Goal: Information Seeking & Learning: Learn about a topic

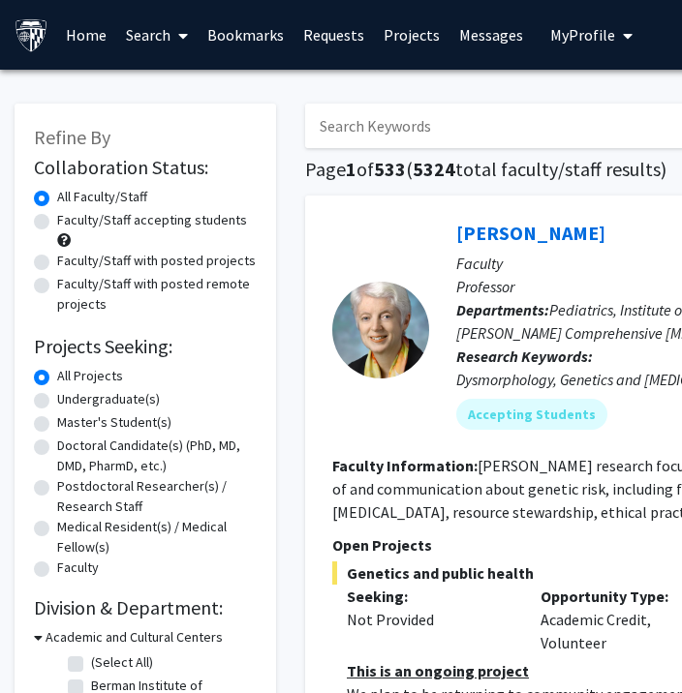
click at [219, 25] on link "Bookmarks" at bounding box center [246, 35] width 96 height 68
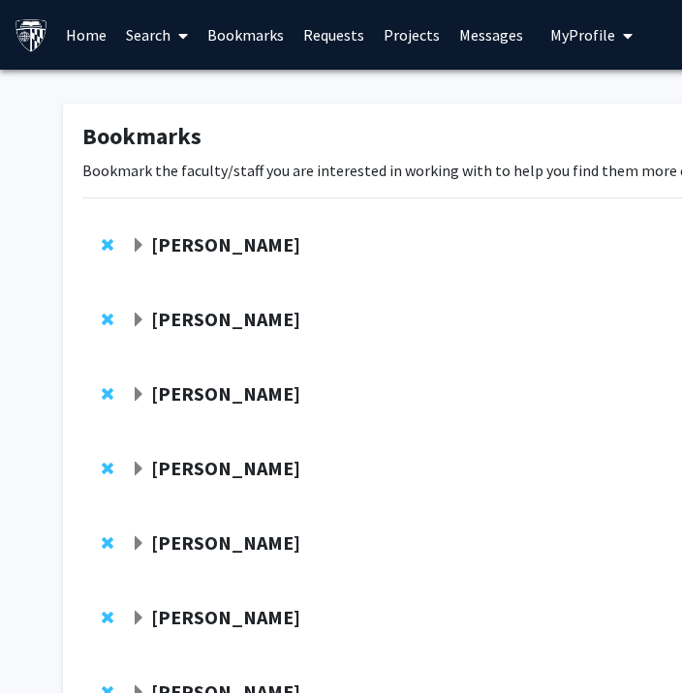
click at [182, 249] on strong "[PERSON_NAME]" at bounding box center [225, 244] width 149 height 24
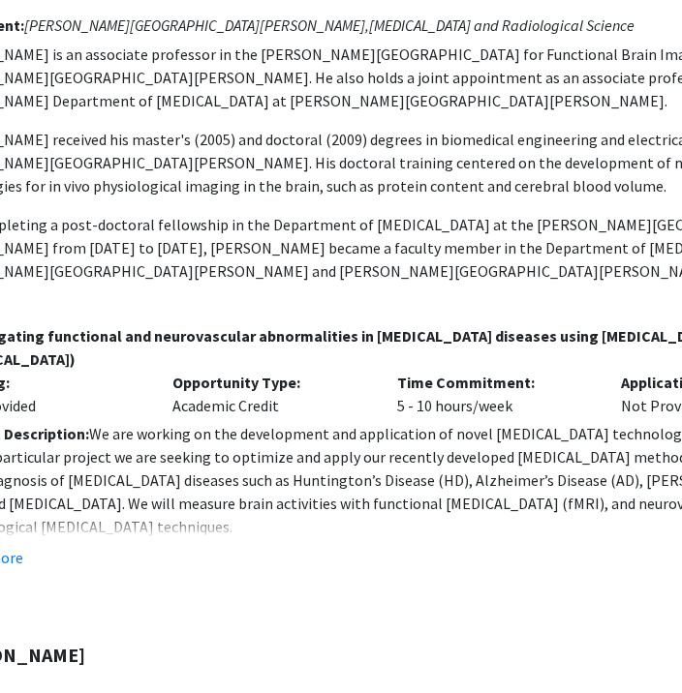
scroll to position [262, 213]
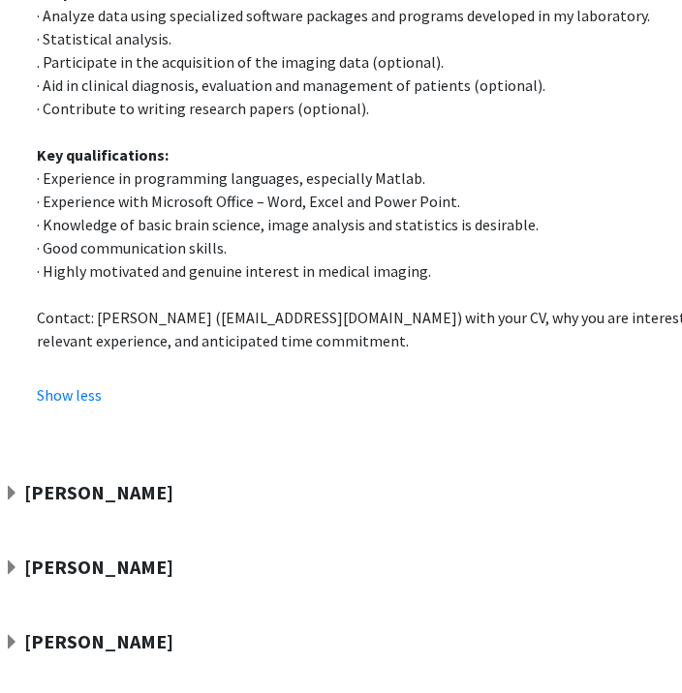
scroll to position [961, 127]
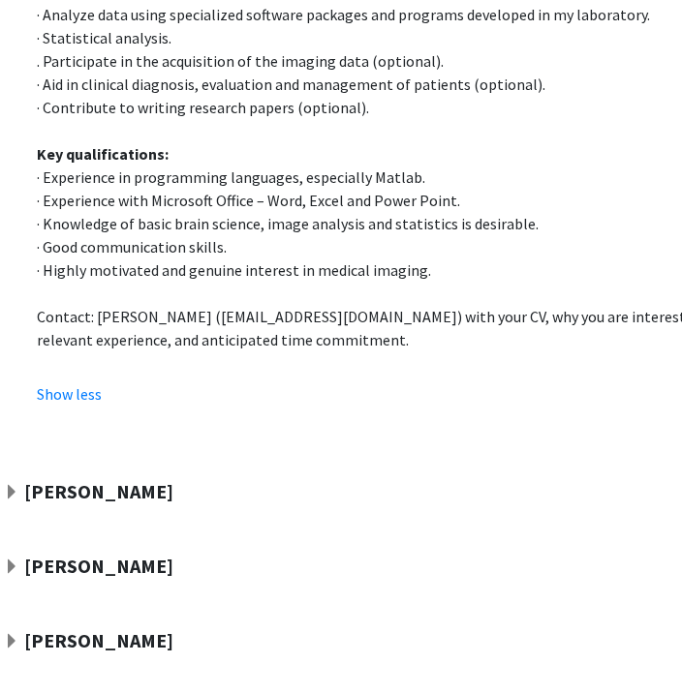
click at [145, 480] on div "[PERSON_NAME]" at bounding box center [213, 492] width 418 height 24
click at [15, 485] on span "Expand Fenan Rassu Bookmark" at bounding box center [11, 492] width 15 height 15
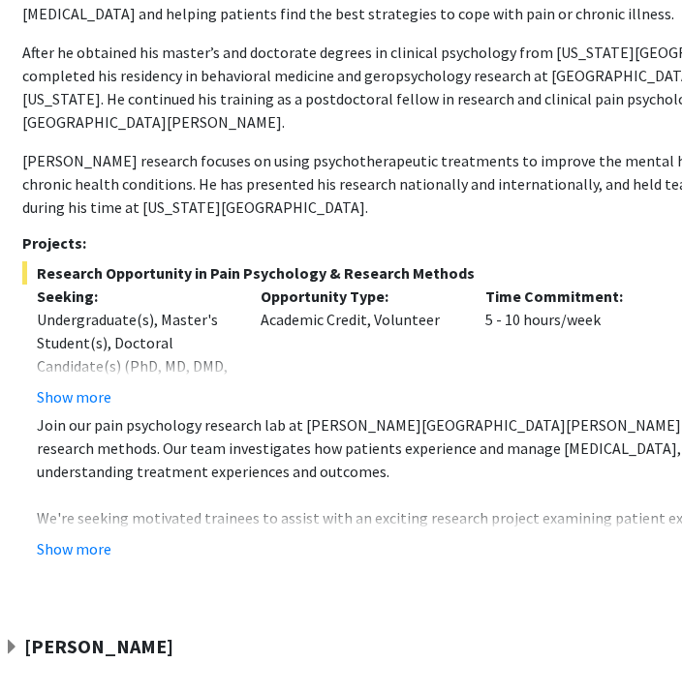
scroll to position [1557, 127]
click at [75, 538] on button "Show more" at bounding box center [74, 549] width 75 height 23
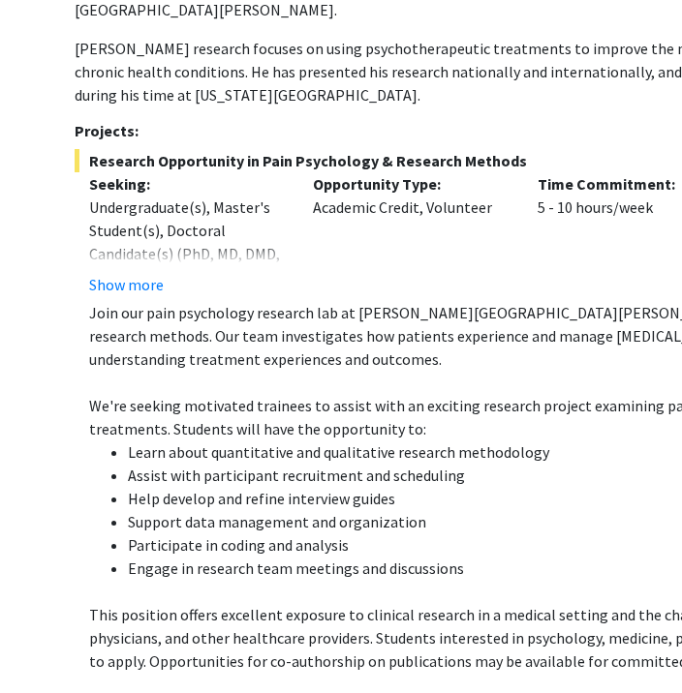
scroll to position [1668, 75]
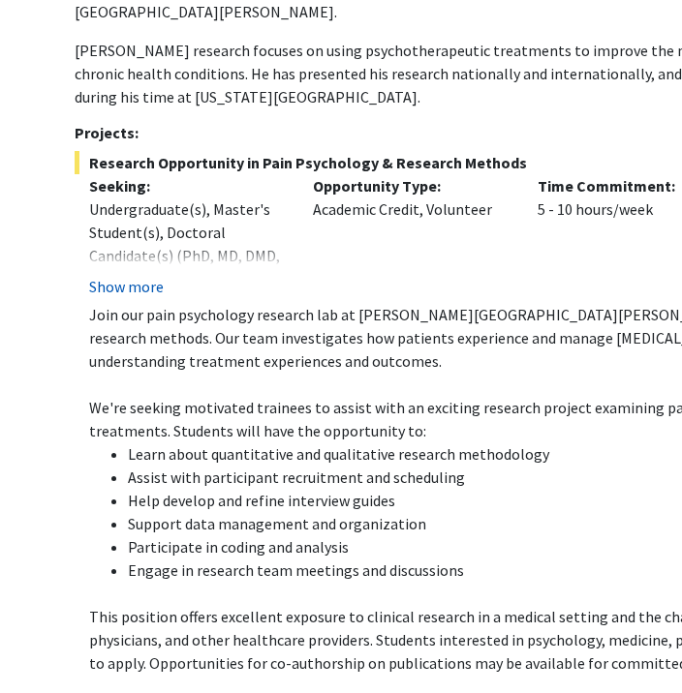
click at [117, 275] on button "Show more" at bounding box center [126, 286] width 75 height 23
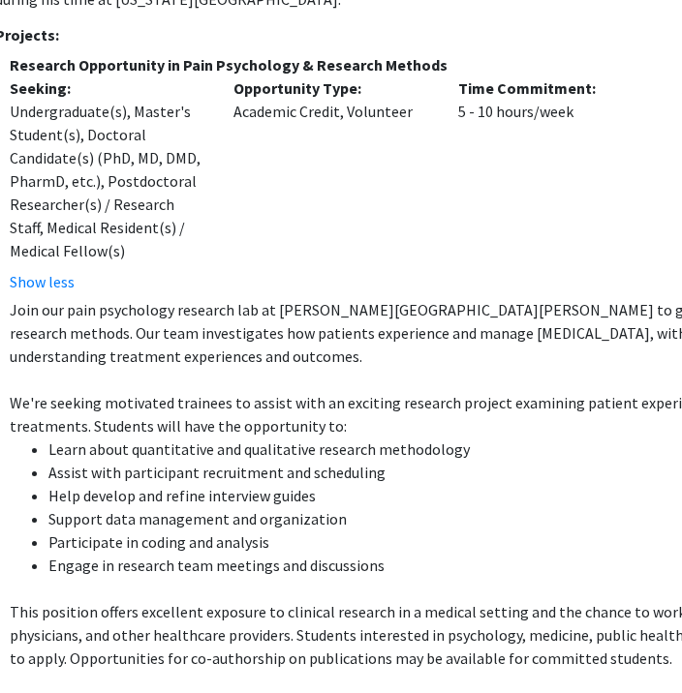
scroll to position [1766, 153]
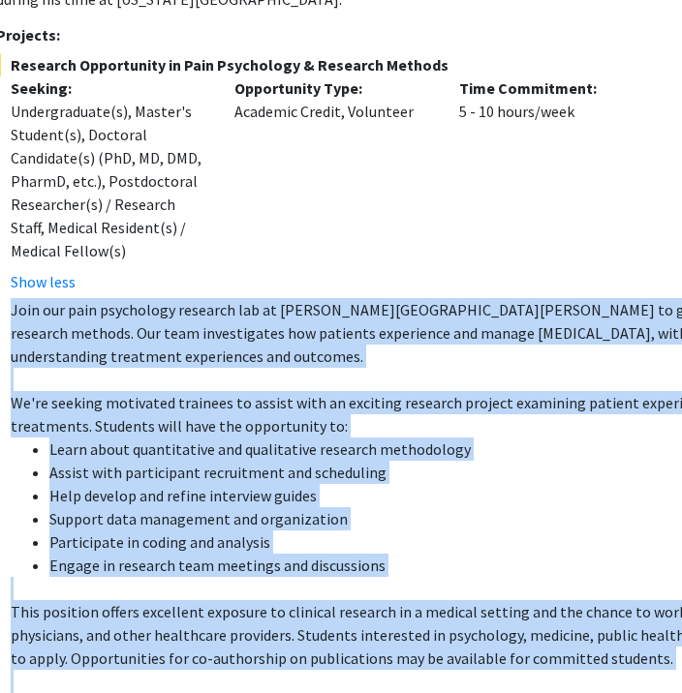
drag, startPoint x: 8, startPoint y: 190, endPoint x: 639, endPoint y: 565, distance: 734.3
click at [639, 565] on fg-read-more "Join our pain psychology research lab at [PERSON_NAME][GEOGRAPHIC_DATA][PERSON_…" at bounding box center [451, 534] width 911 height 473
copy div "Join our pain psychology research lab at [PERSON_NAME][GEOGRAPHIC_DATA][PERSON_…"
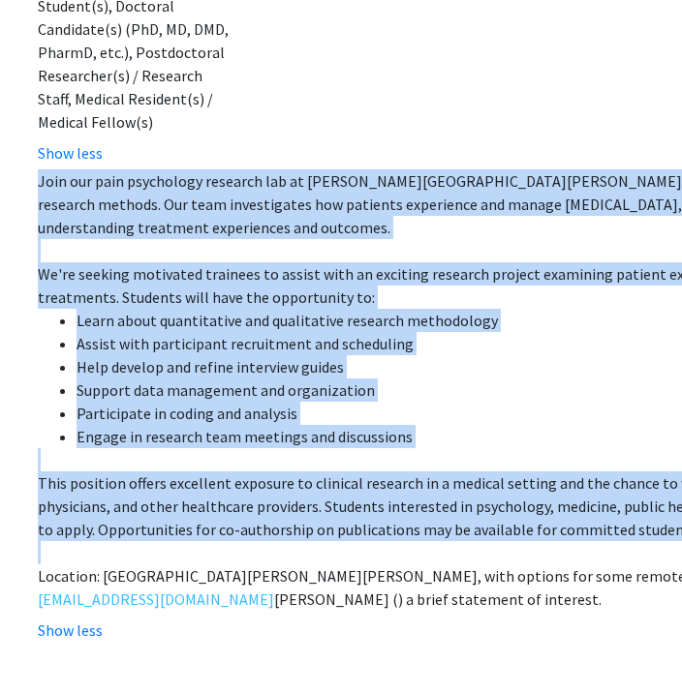
scroll to position [1867, 126]
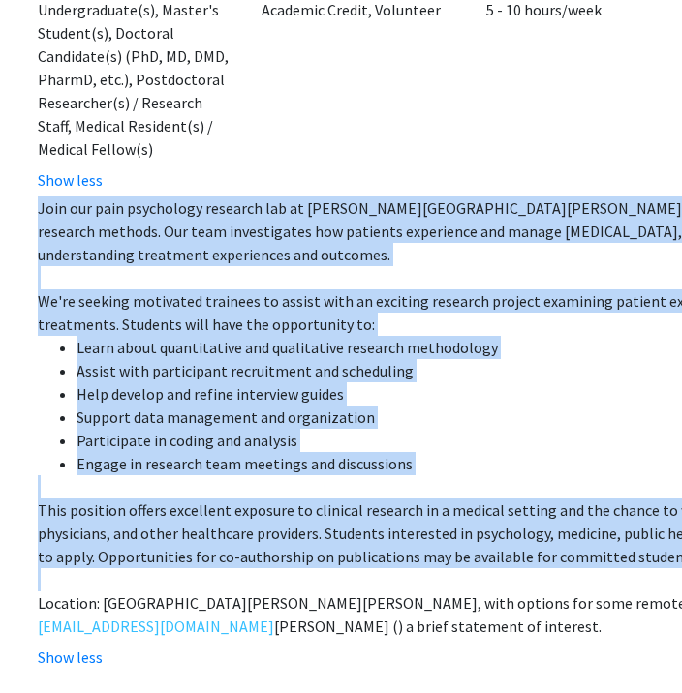
click at [230, 197] on p "Join our pain psychology research lab at [PERSON_NAME][GEOGRAPHIC_DATA][PERSON_…" at bounding box center [486, 232] width 897 height 70
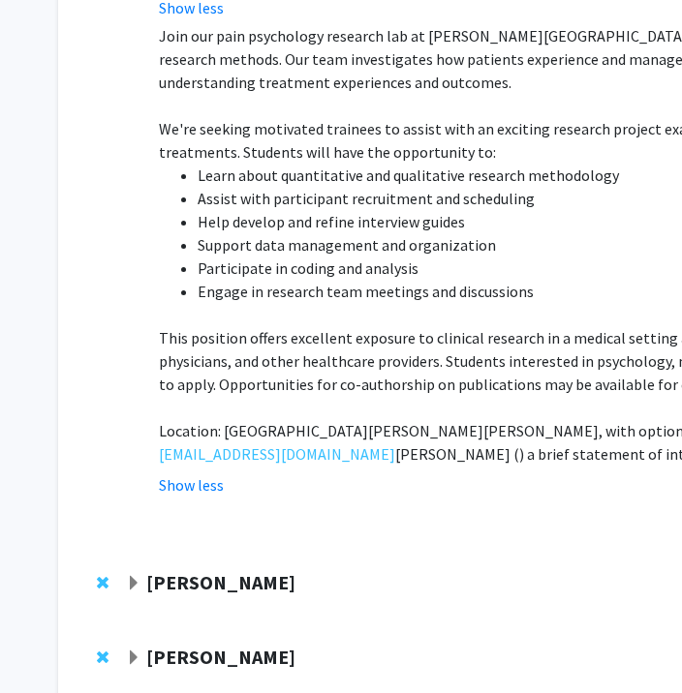
scroll to position [2047, 5]
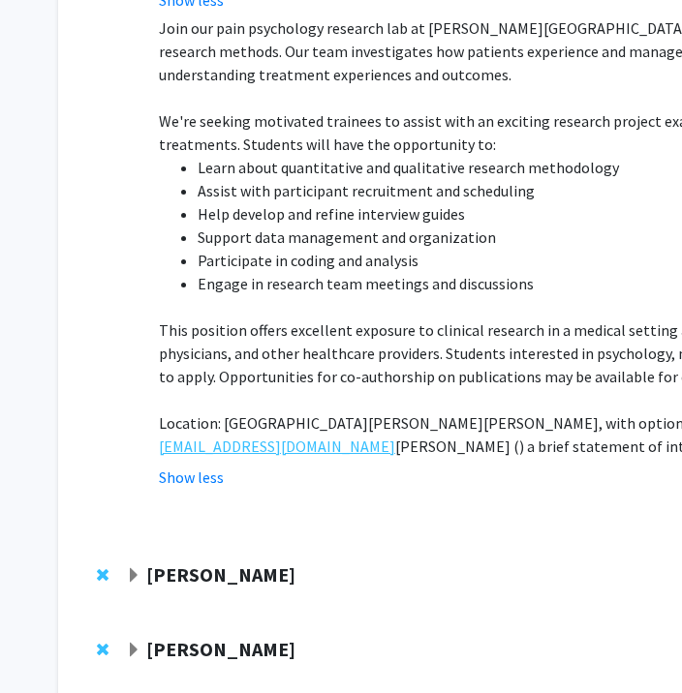
click at [248, 435] on link "[EMAIL_ADDRESS][DOMAIN_NAME]" at bounding box center [277, 446] width 236 height 23
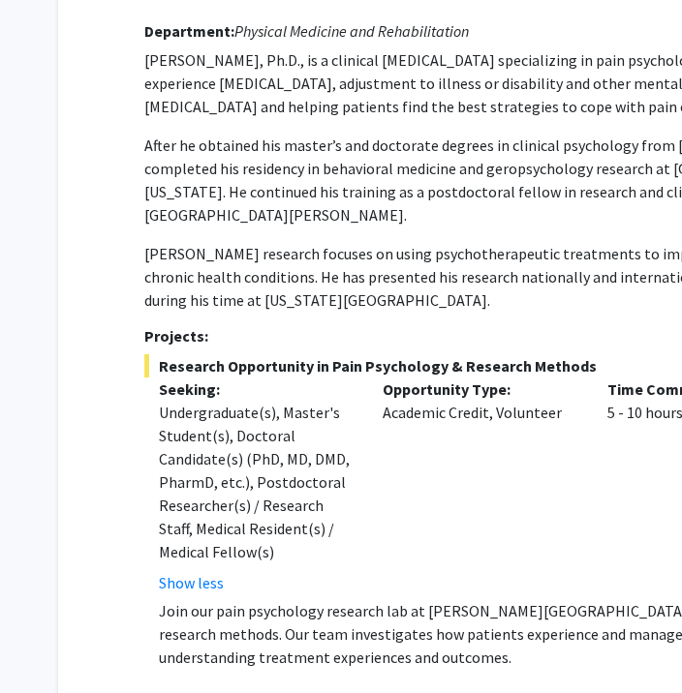
scroll to position [1368, 5]
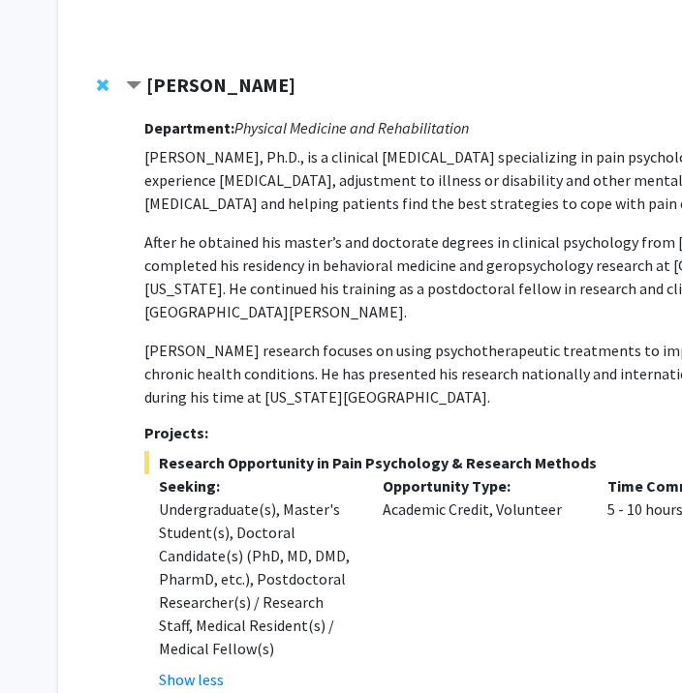
drag, startPoint x: 594, startPoint y: 351, endPoint x: 153, endPoint y: 341, distance: 440.8
click at [153, 451] on span "Research Opportunity in Pain Psychology & Research Methods" at bounding box center [599, 462] width 911 height 23
copy span "Research Opportunity in Pain Psychology & Research Methods"
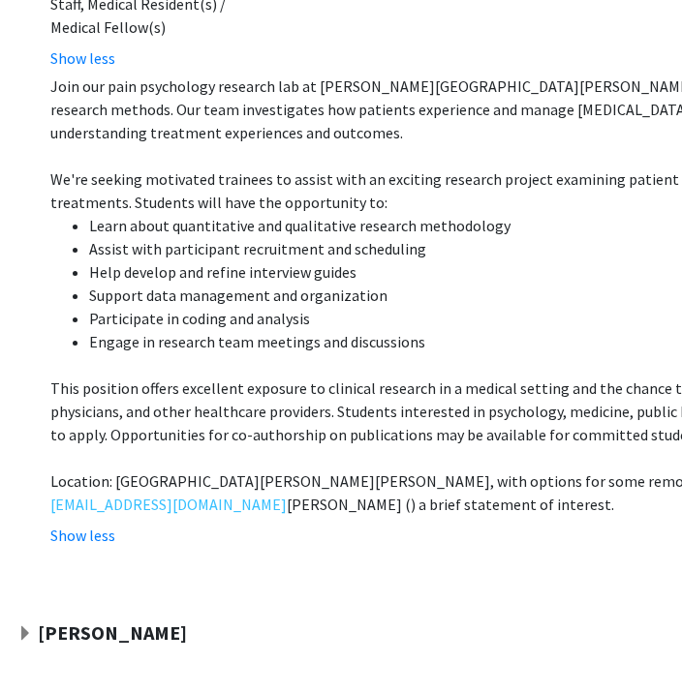
scroll to position [2153, 113]
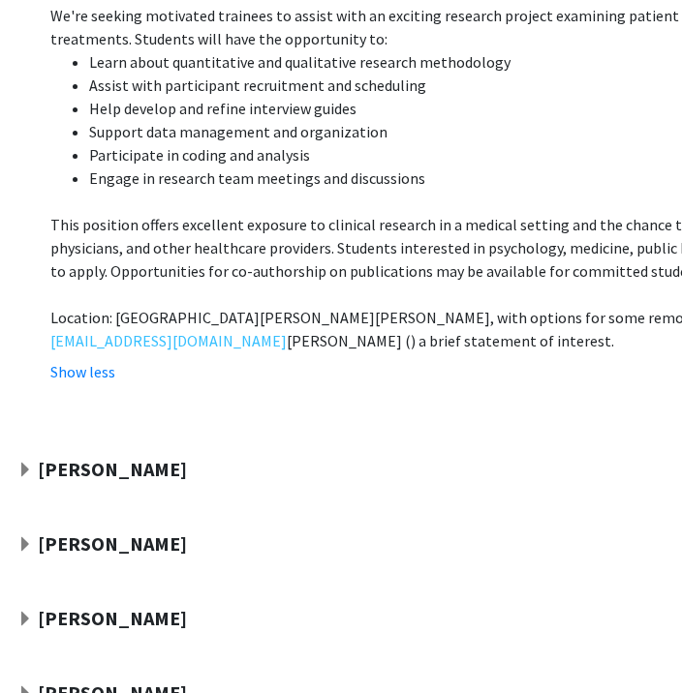
click at [43, 457] on strong "[PERSON_NAME]" at bounding box center [112, 469] width 149 height 24
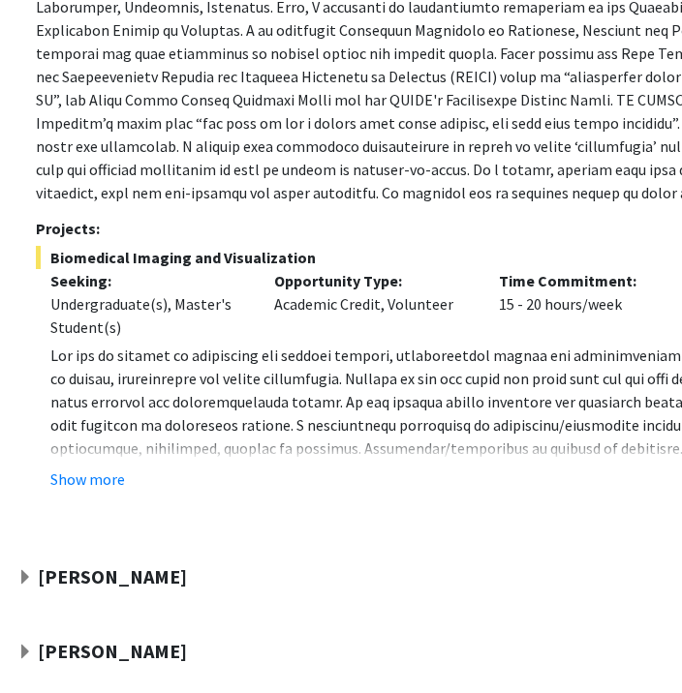
scroll to position [2733, 113]
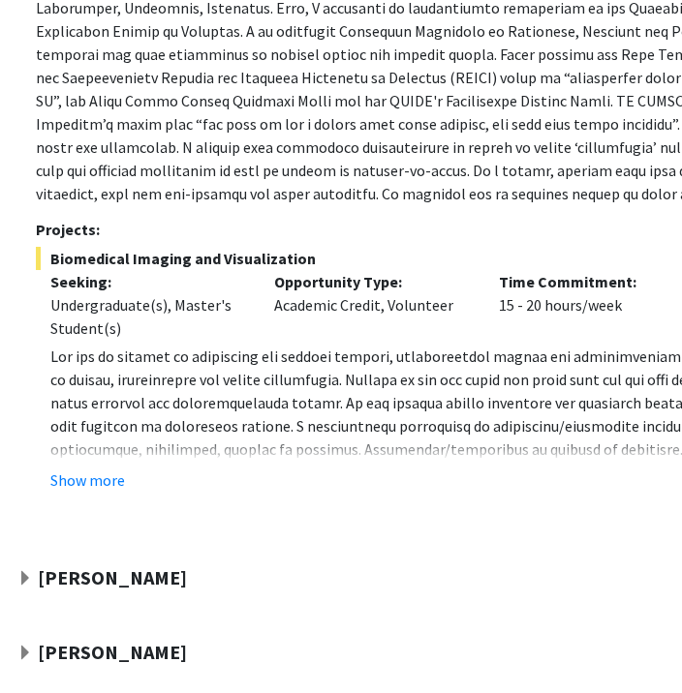
click at [97, 375] on div "Department: Biomedical Engineering, [MEDICAL_DATA] and Radiological Science, [P…" at bounding box center [491, 221] width 911 height 614
click at [83, 351] on fg-read-more "[DOMAIN_NAME] ) to [PERSON_NAME] at [EMAIL_ADDRESS][DOMAIN_NAME] . Show more" at bounding box center [491, 418] width 911 height 147
click at [85, 469] on button "Show more" at bounding box center [87, 480] width 75 height 23
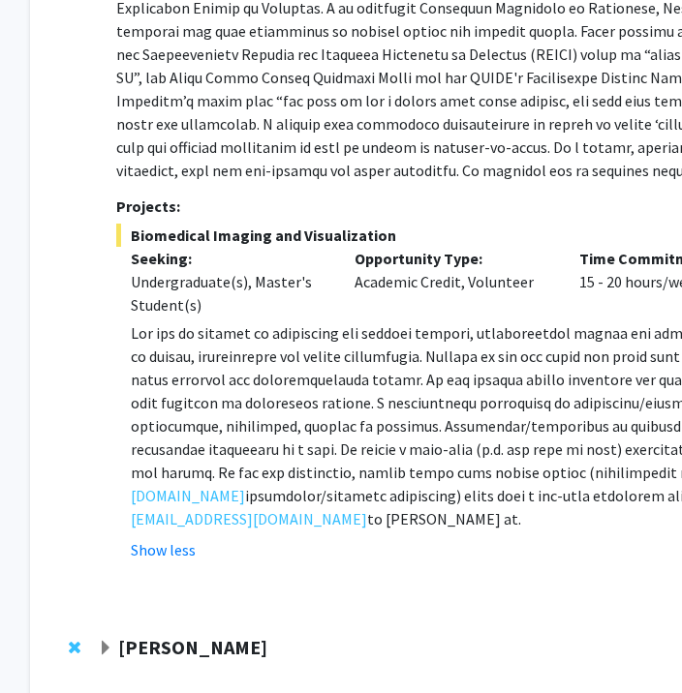
scroll to position [2756, 29]
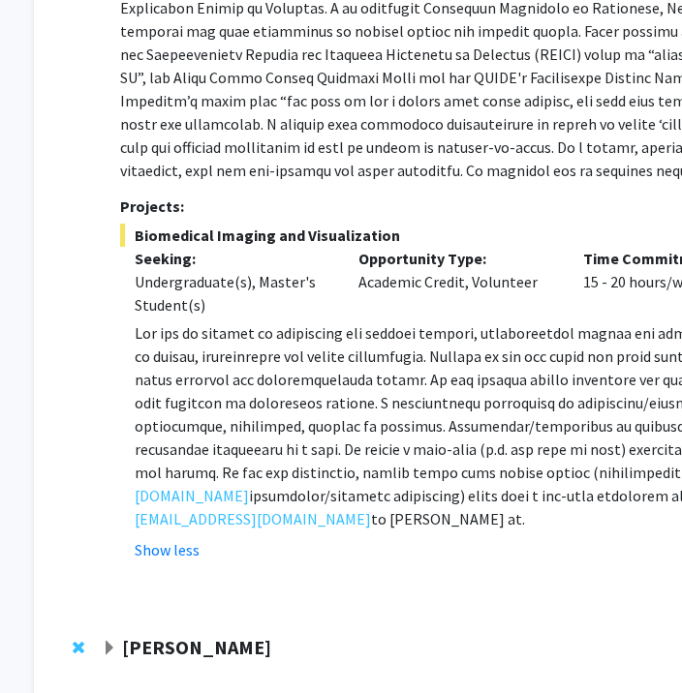
click at [147, 635] on strong "[PERSON_NAME]" at bounding box center [196, 647] width 149 height 24
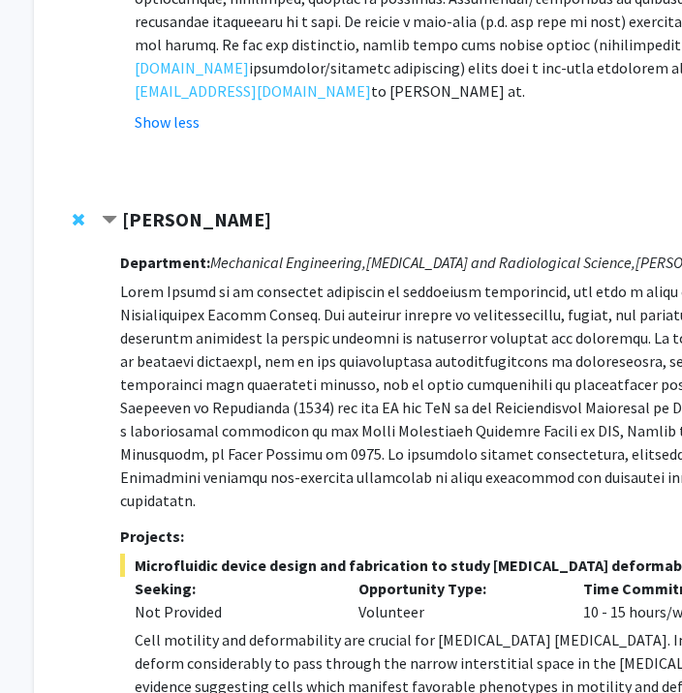
scroll to position [3355, 29]
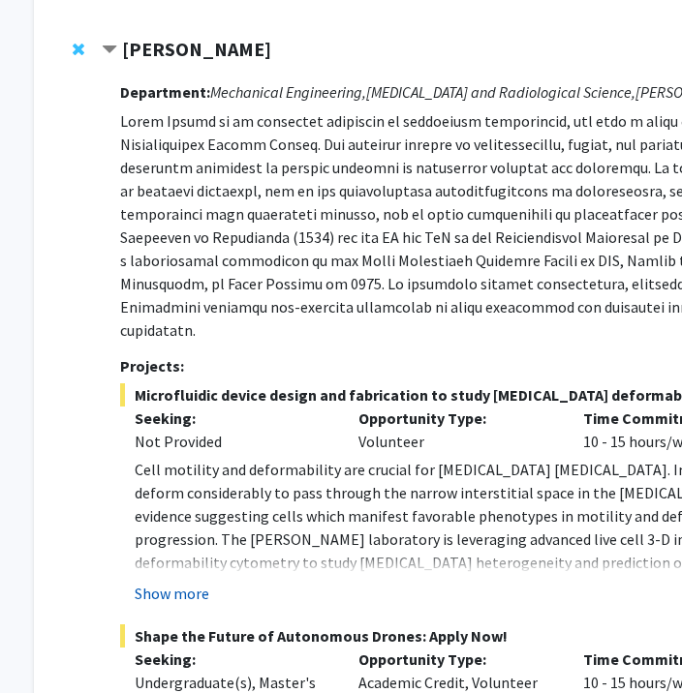
click at [167, 582] on button "Show more" at bounding box center [172, 593] width 75 height 23
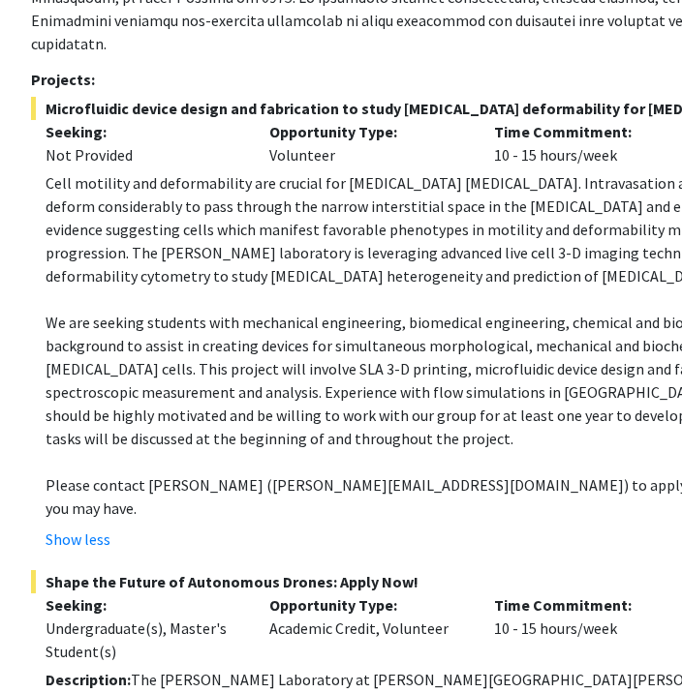
scroll to position [3905, 118]
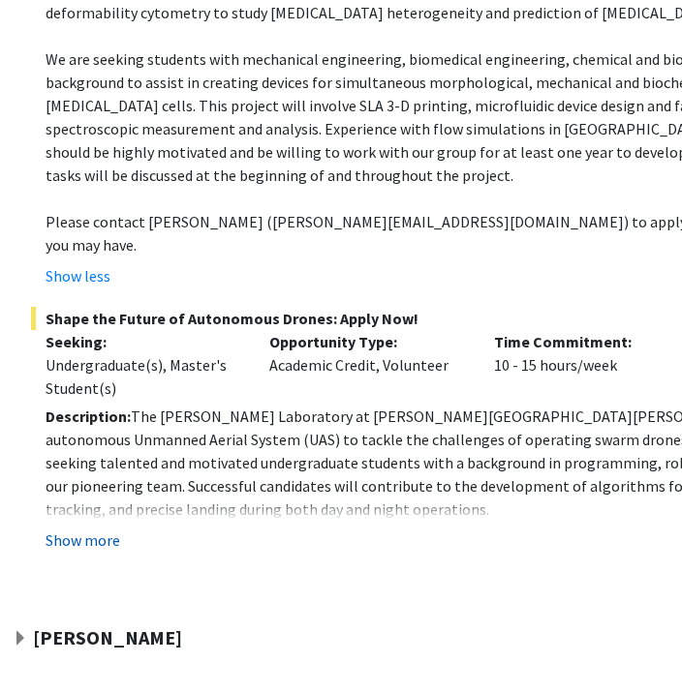
click at [96, 529] on button "Show more" at bounding box center [83, 540] width 75 height 23
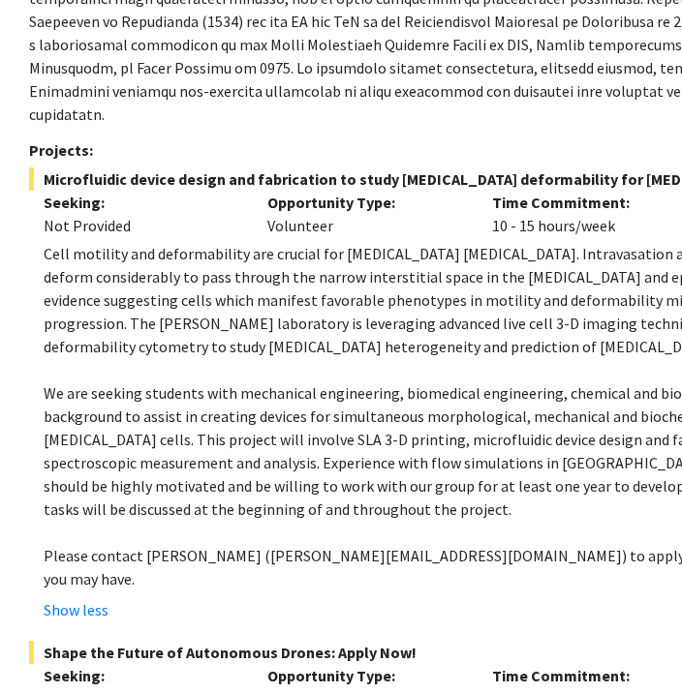
scroll to position [3571, 116]
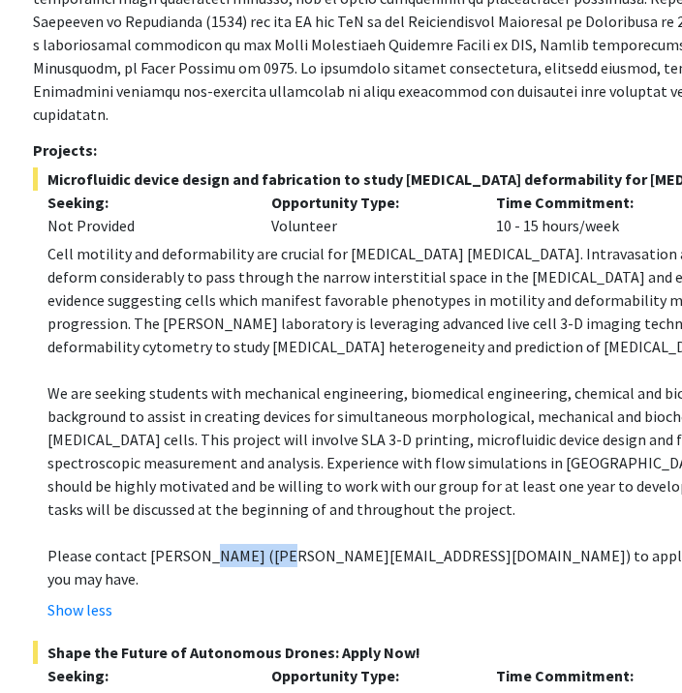
drag, startPoint x: 266, startPoint y: 422, endPoint x: 182, endPoint y: 411, distance: 85.1
click at [182, 544] on p "Please contact [PERSON_NAME] ([PERSON_NAME][EMAIL_ADDRESS][DOMAIN_NAME]) to app…" at bounding box center [495, 567] width 897 height 46
drag, startPoint x: 182, startPoint y: 411, endPoint x: 170, endPoint y: 408, distance: 12.0
click at [170, 544] on p "Please contact [PERSON_NAME] ([PERSON_NAME][EMAIL_ADDRESS][DOMAIN_NAME]) to app…" at bounding box center [495, 567] width 897 height 46
drag, startPoint x: 175, startPoint y: 417, endPoint x: 263, endPoint y: 421, distance: 88.2
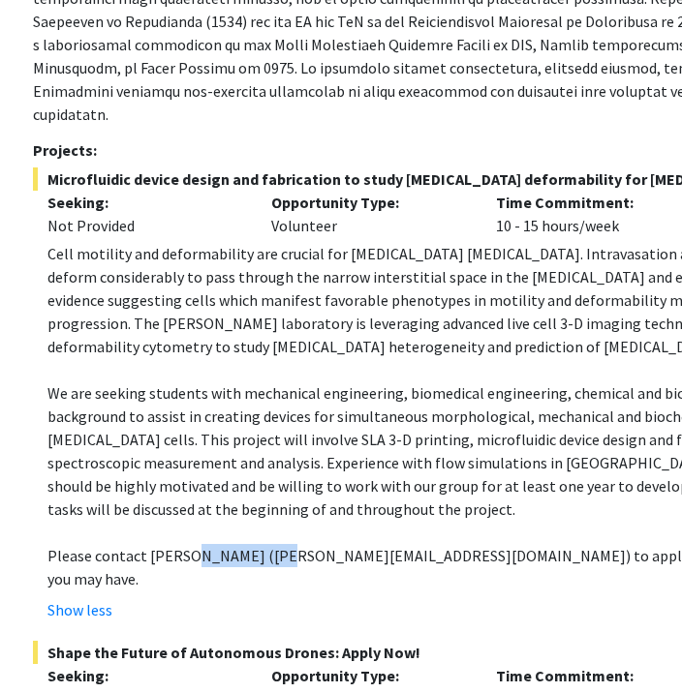
click at [263, 544] on p "Please contact [PERSON_NAME] ([PERSON_NAME][EMAIL_ADDRESS][DOMAIN_NAME]) to app…" at bounding box center [495, 567] width 897 height 46
copy p "[PERSON_NAME]"
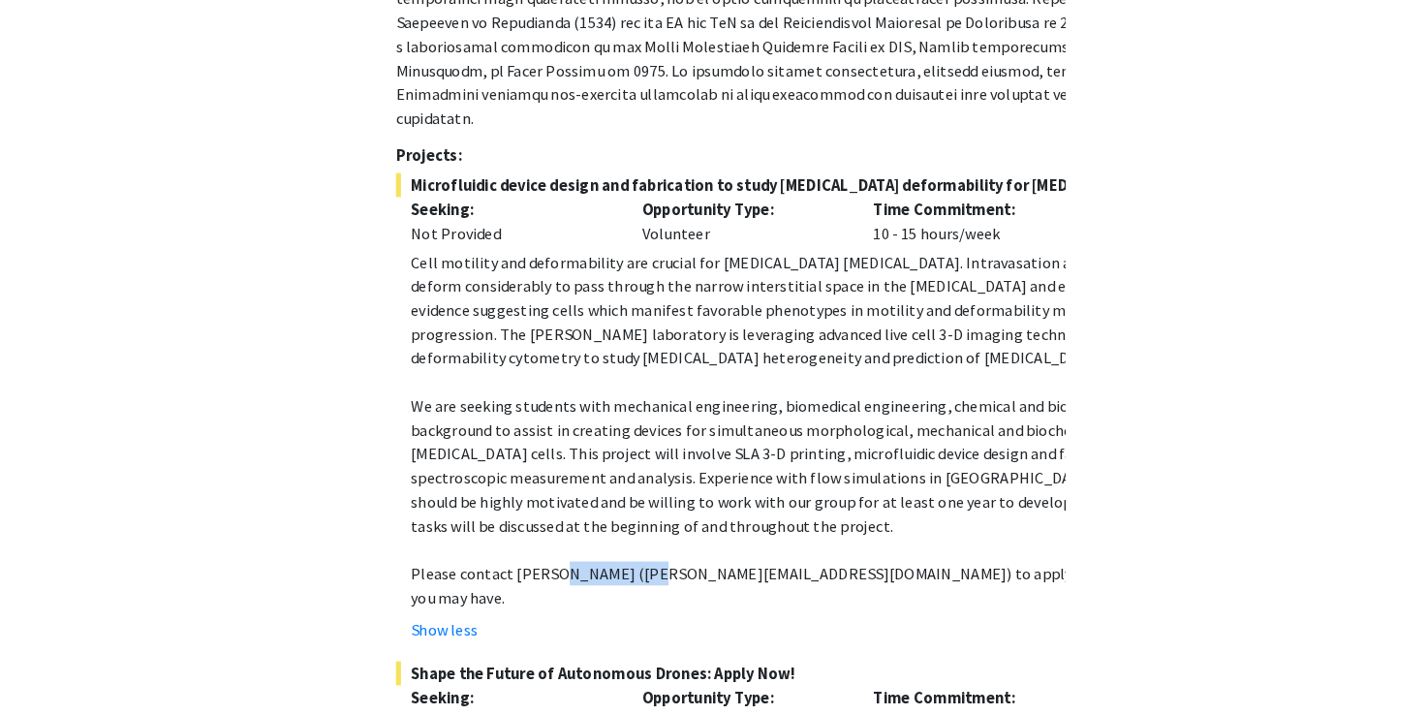
scroll to position [3571, 0]
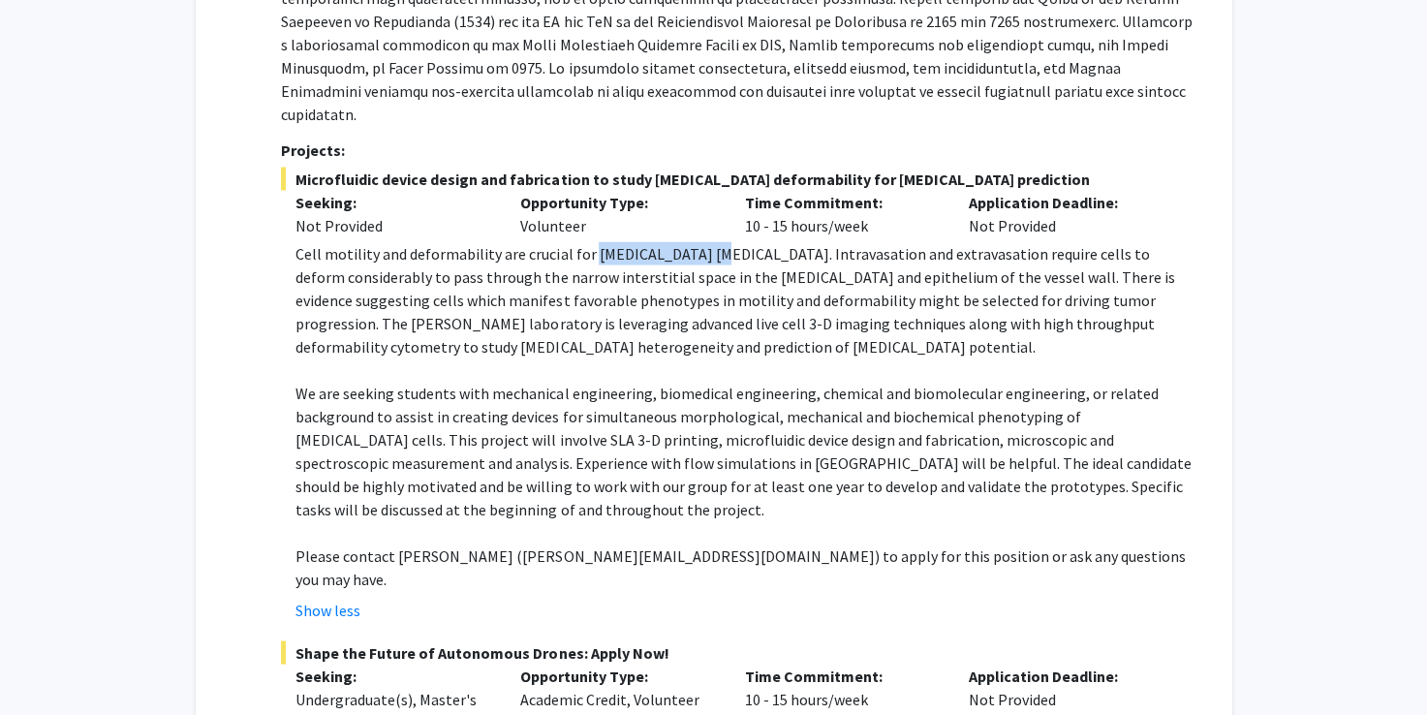
drag, startPoint x: 700, startPoint y: 121, endPoint x: 589, endPoint y: 119, distance: 111.4
click at [589, 242] on p "Cell motility and deformability are crucial for [MEDICAL_DATA] [MEDICAL_DATA]. …" at bounding box center [743, 300] width 897 height 116
copy p "[MEDICAL_DATA] [MEDICAL_DATA]"
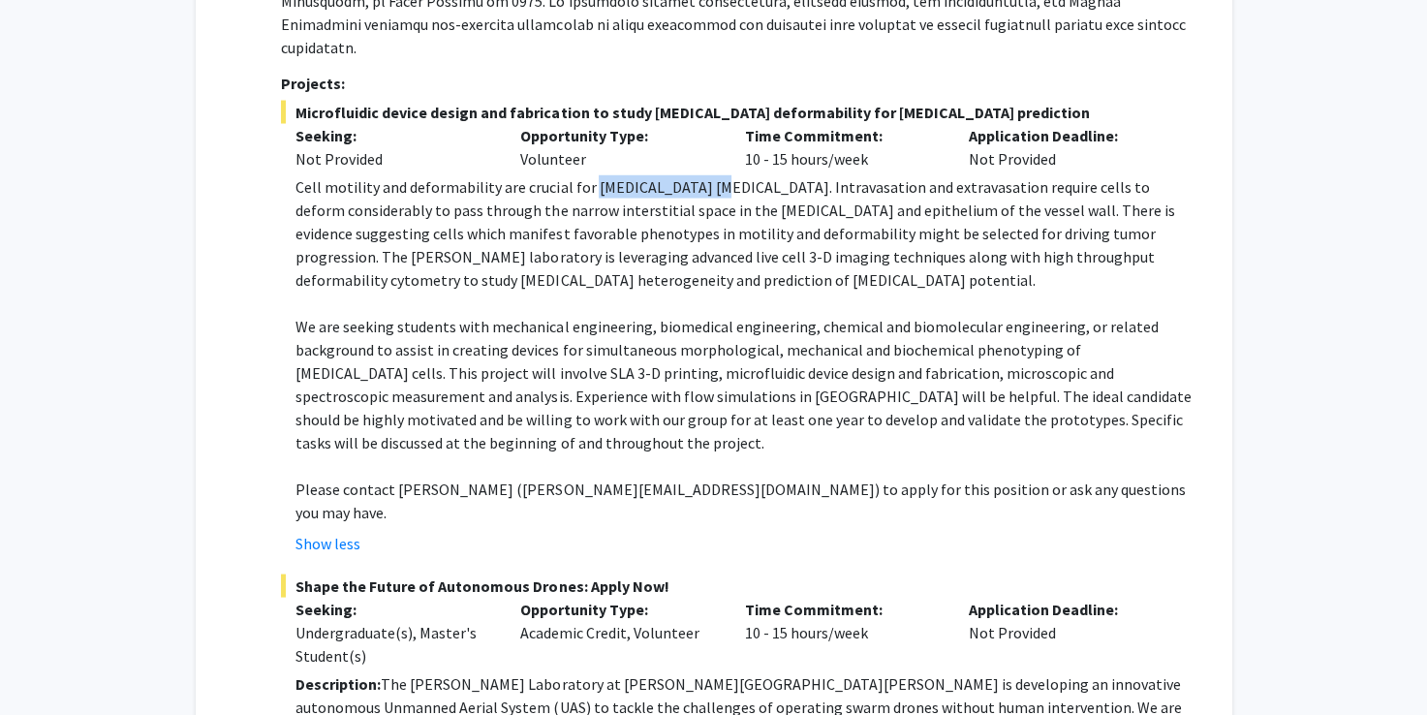
scroll to position [3641, 0]
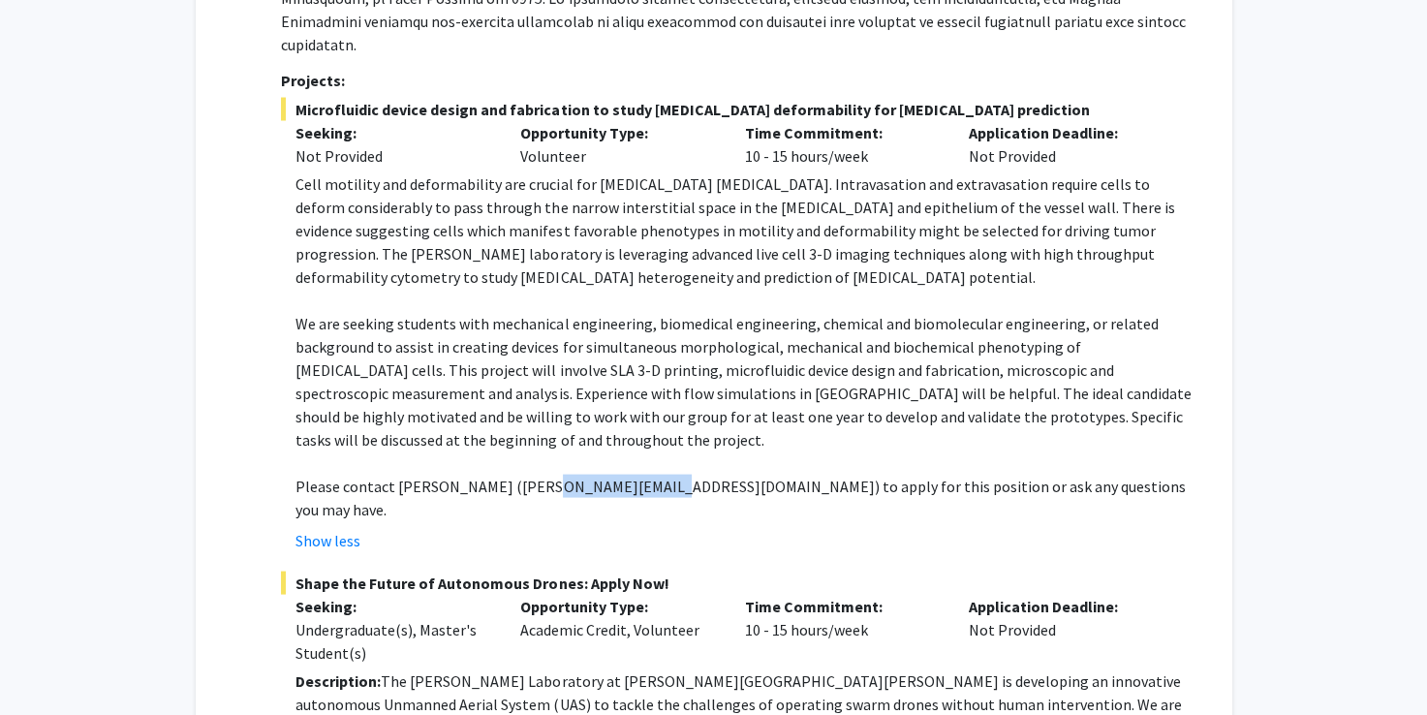
drag, startPoint x: 637, startPoint y: 351, endPoint x: 521, endPoint y: 350, distance: 116.2
click at [521, 475] on p "Please contact [PERSON_NAME] ([PERSON_NAME][EMAIL_ADDRESS][DOMAIN_NAME]) to app…" at bounding box center [743, 498] width 897 height 46
copy p "[EMAIL_ADDRESS][DOMAIN_NAME]"
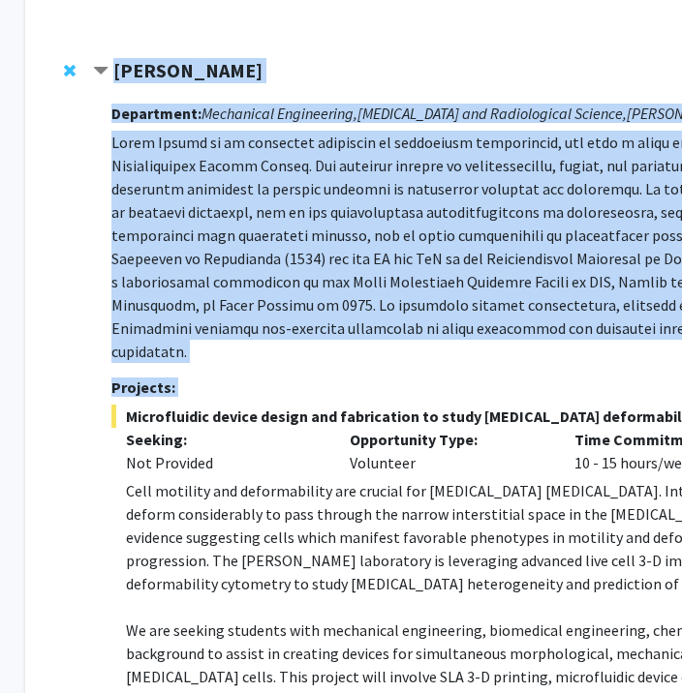
scroll to position [3334, 480]
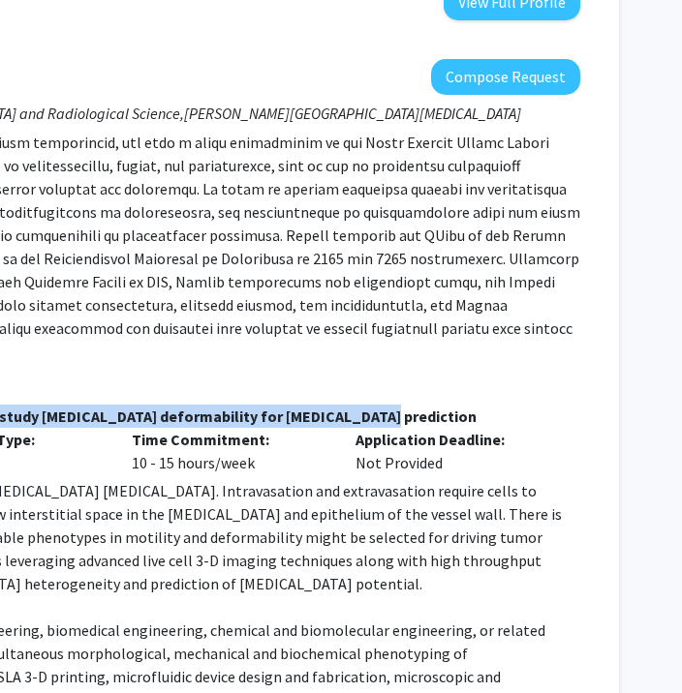
drag, startPoint x: 164, startPoint y: 279, endPoint x: 391, endPoint y: 276, distance: 227.6
click at [391, 405] on span "Microfluidic device design and fabrication to study [MEDICAL_DATA] deformabilit…" at bounding box center [124, 416] width 911 height 23
copy span "Microfluidic device design and fabrication to study [MEDICAL_DATA] deformabilit…"
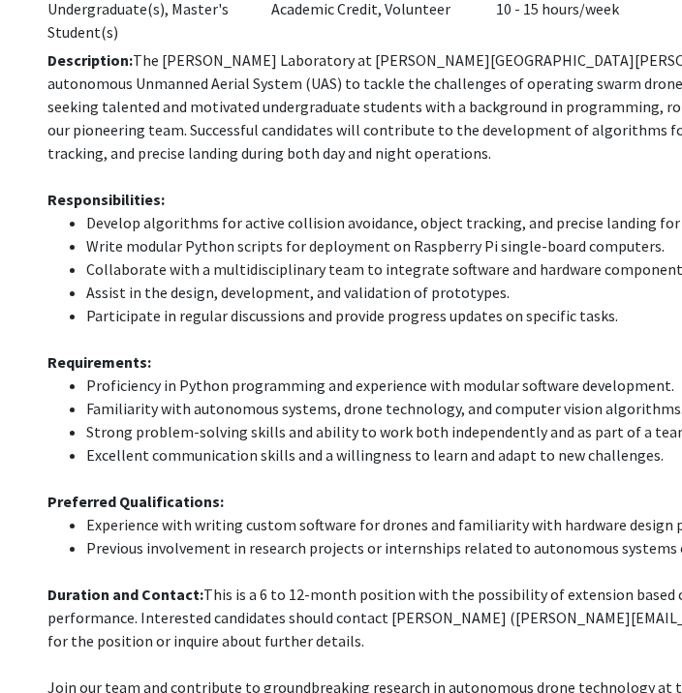
scroll to position [4535, 116]
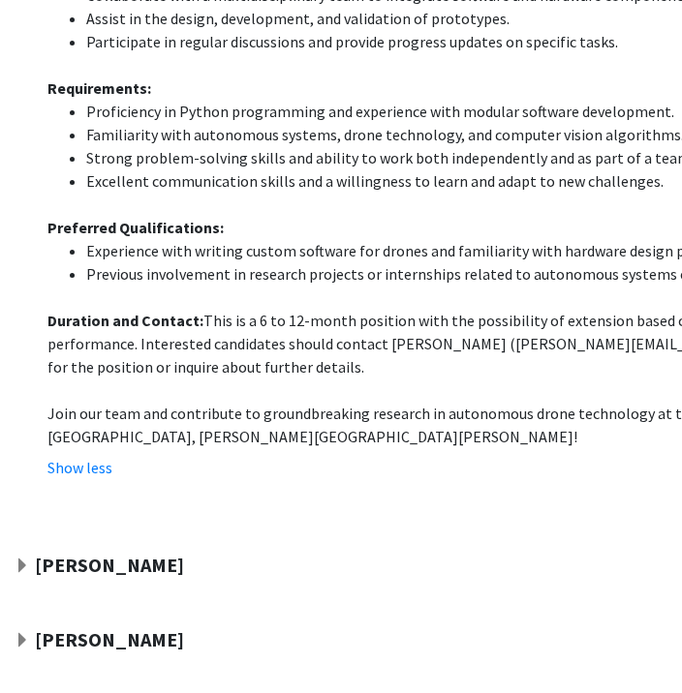
click at [23, 559] on span "Expand Raj Mukherjee Bookmark" at bounding box center [22, 566] width 15 height 15
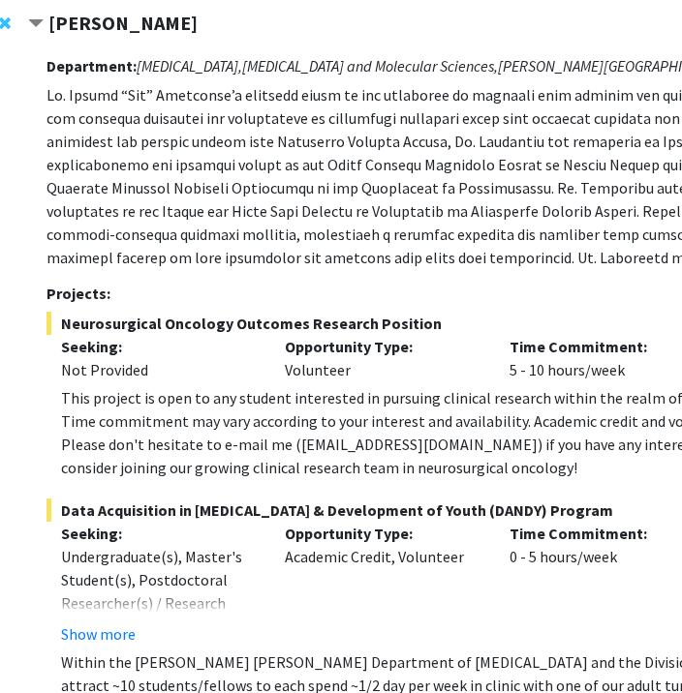
scroll to position [5083, 103]
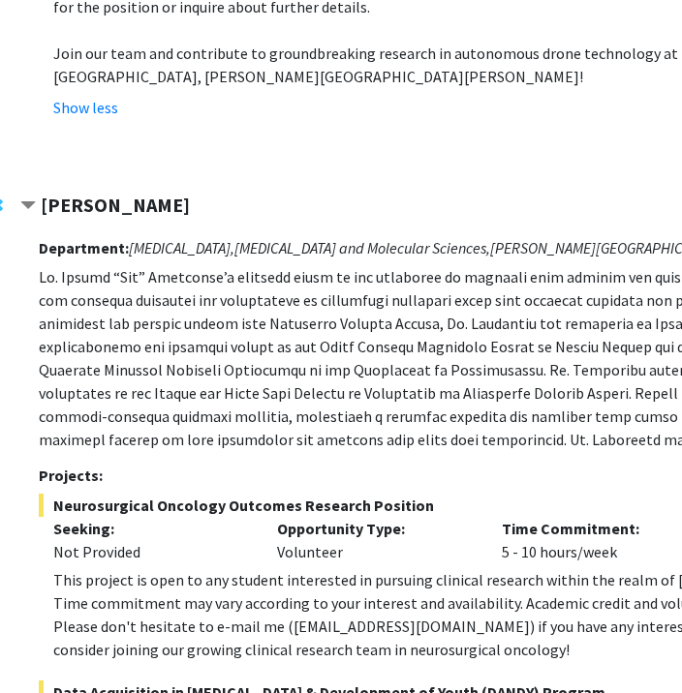
scroll to position [4895, 110]
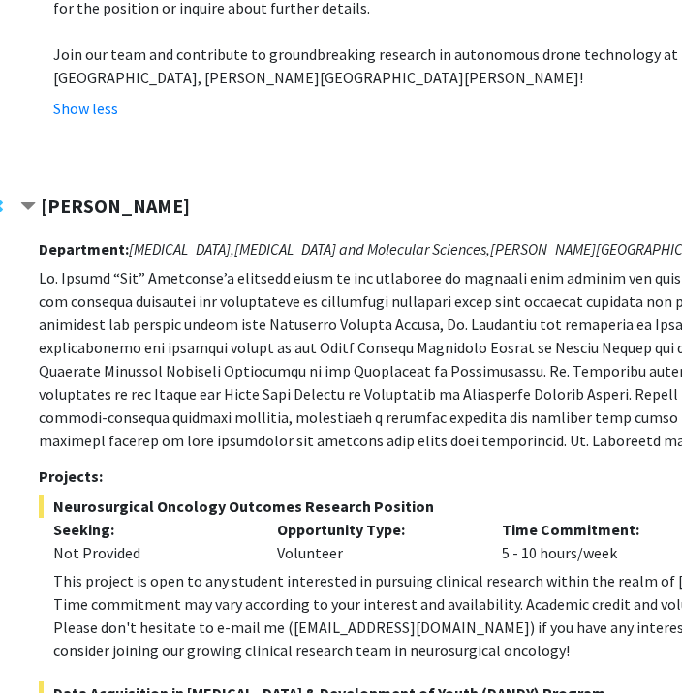
click at [77, 495] on span "Neurosurgical Oncology Outcomes Research Position" at bounding box center [494, 506] width 911 height 23
click at [102, 569] on div "This project is open to any student interested in pursuing clinical research wi…" at bounding box center [501, 615] width 897 height 93
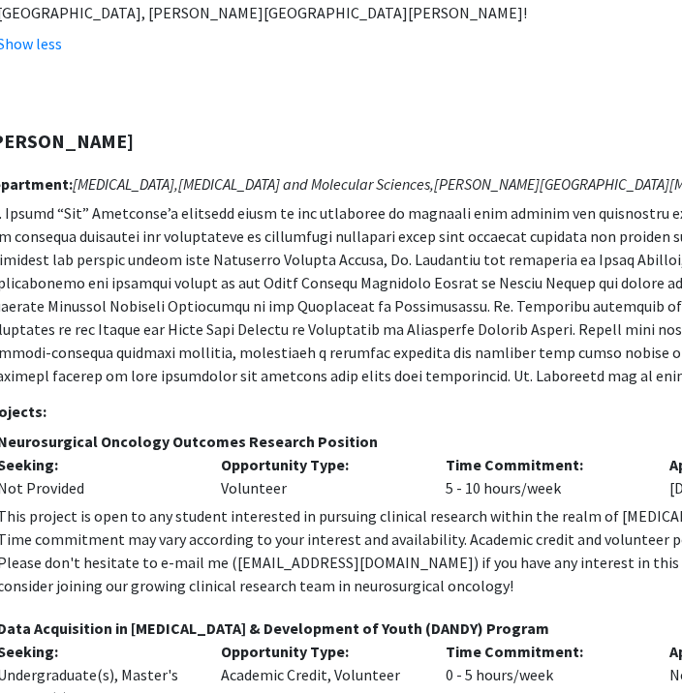
scroll to position [4960, 105]
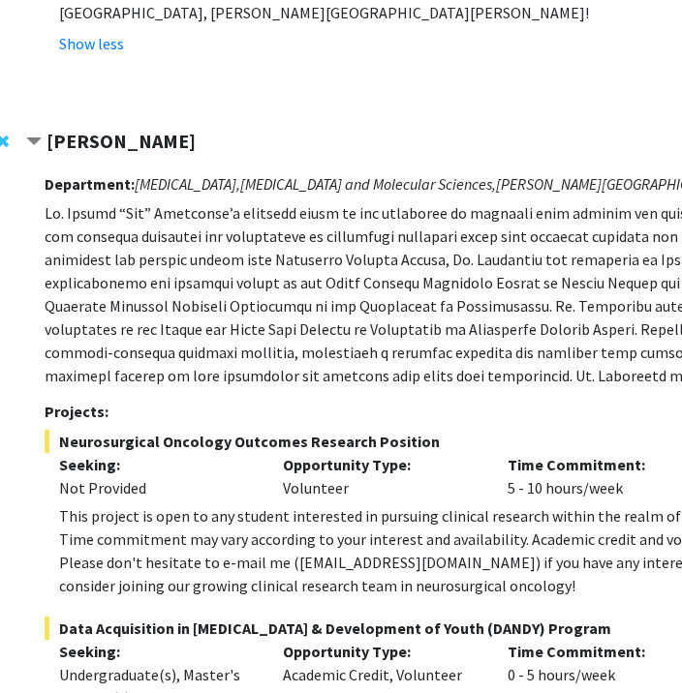
drag, startPoint x: 430, startPoint y: 258, endPoint x: 55, endPoint y: 251, distance: 374.9
click at [55, 430] on span "Neurosurgical Oncology Outcomes Research Position" at bounding box center [500, 441] width 911 height 23
drag, startPoint x: 55, startPoint y: 251, endPoint x: 201, endPoint y: 353, distance: 178.1
click at [201, 505] on div "This project is open to any student interested in pursuing clinical research wi…" at bounding box center [507, 551] width 897 height 93
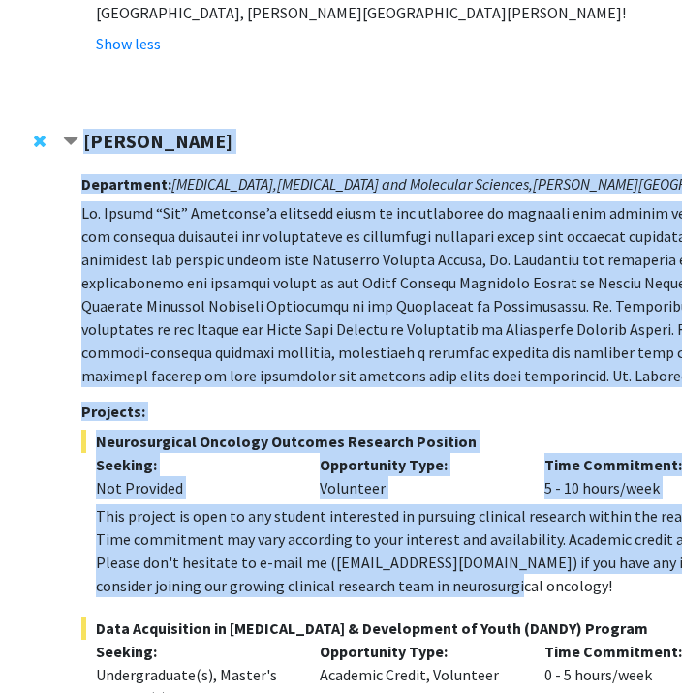
scroll to position [4960, 0]
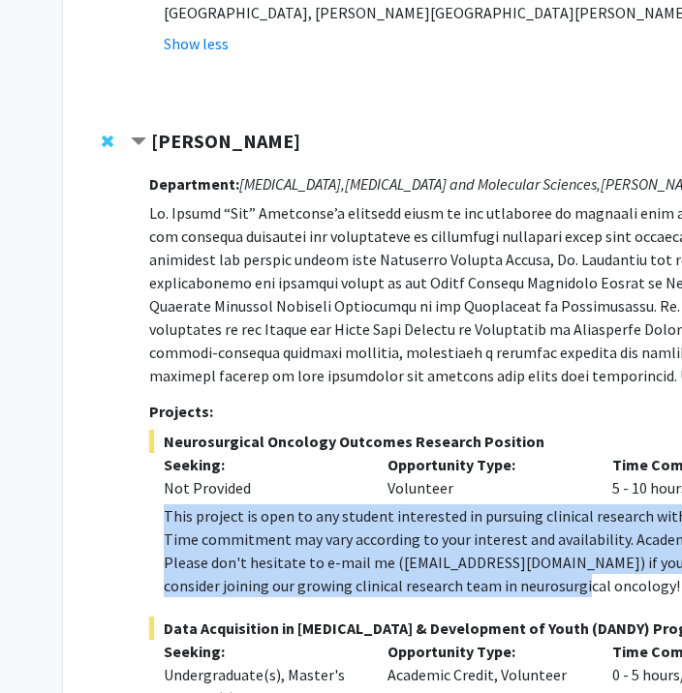
drag, startPoint x: 314, startPoint y: 398, endPoint x: 167, endPoint y: 329, distance: 162.5
click at [167, 505] on div "This project is open to any student interested in pursuing clinical research wi…" at bounding box center [612, 551] width 897 height 93
copy div "This project is open to any student interested in pursuing clinical research wi…"
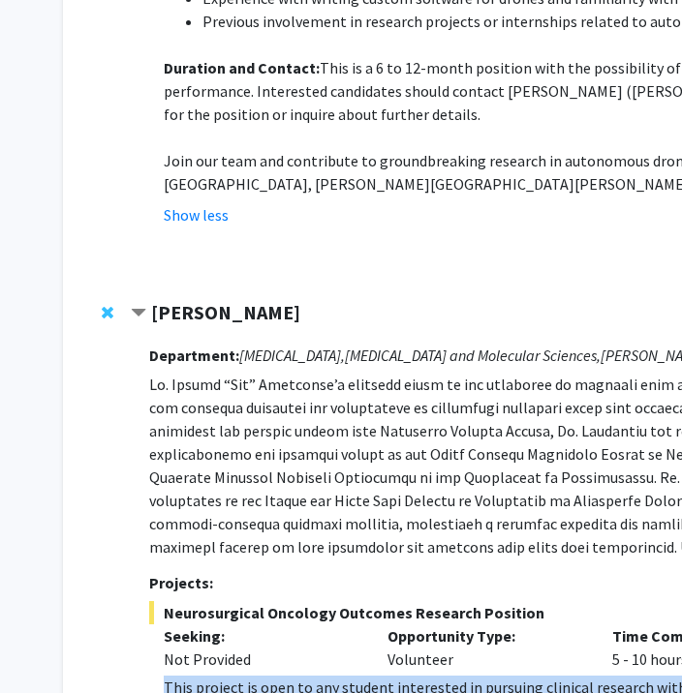
scroll to position [4785, 0]
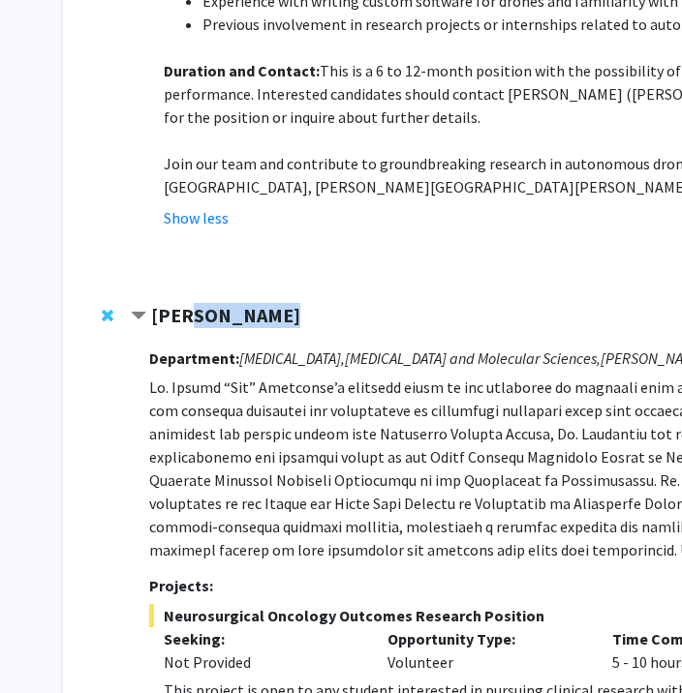
drag, startPoint x: 284, startPoint y: 126, endPoint x: 182, endPoint y: 117, distance: 102.1
click at [182, 304] on div "[PERSON_NAME]" at bounding box center [340, 316] width 418 height 24
copy strong "[PERSON_NAME]"
click at [208, 376] on p at bounding box center [604, 469] width 911 height 186
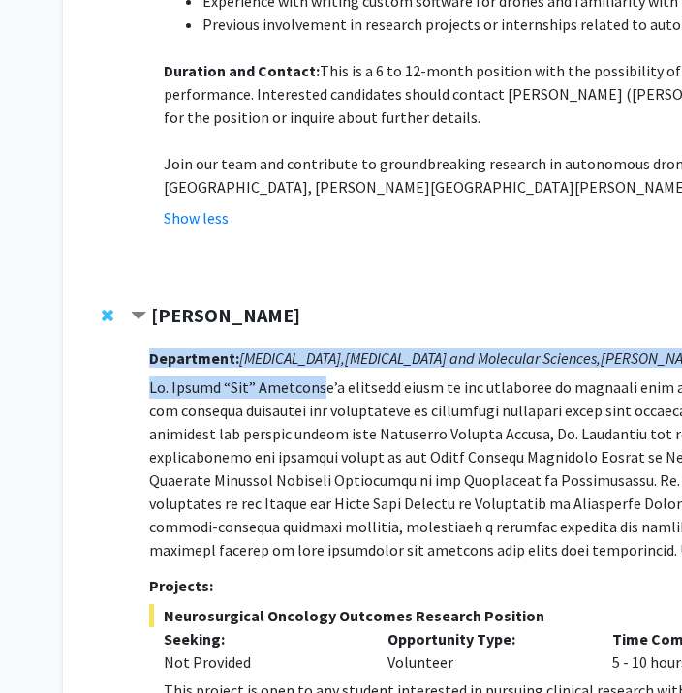
drag, startPoint x: 147, startPoint y: 204, endPoint x: 309, endPoint y: 203, distance: 161.7
click at [309, 376] on p at bounding box center [604, 469] width 911 height 186
click at [192, 376] on p at bounding box center [604, 469] width 911 height 186
drag, startPoint x: 146, startPoint y: 200, endPoint x: 291, endPoint y: 204, distance: 144.4
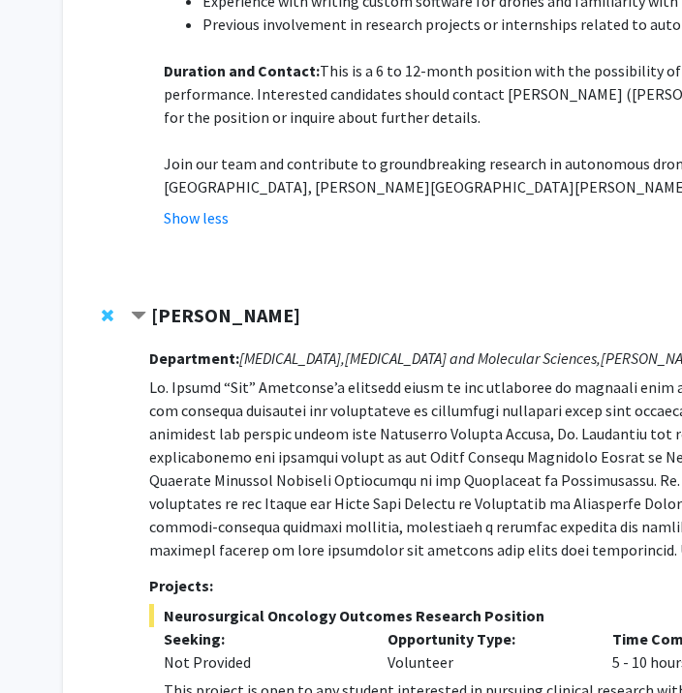
drag, startPoint x: 291, startPoint y: 204, endPoint x: 329, endPoint y: 201, distance: 38.8
click at [329, 376] on p at bounding box center [604, 469] width 911 height 186
drag, startPoint x: 319, startPoint y: 200, endPoint x: 152, endPoint y: 199, distance: 166.6
click at [152, 376] on p at bounding box center [604, 469] width 911 height 186
copy p "Dr. [PERSON_NAME] “[PERSON_NAME]"
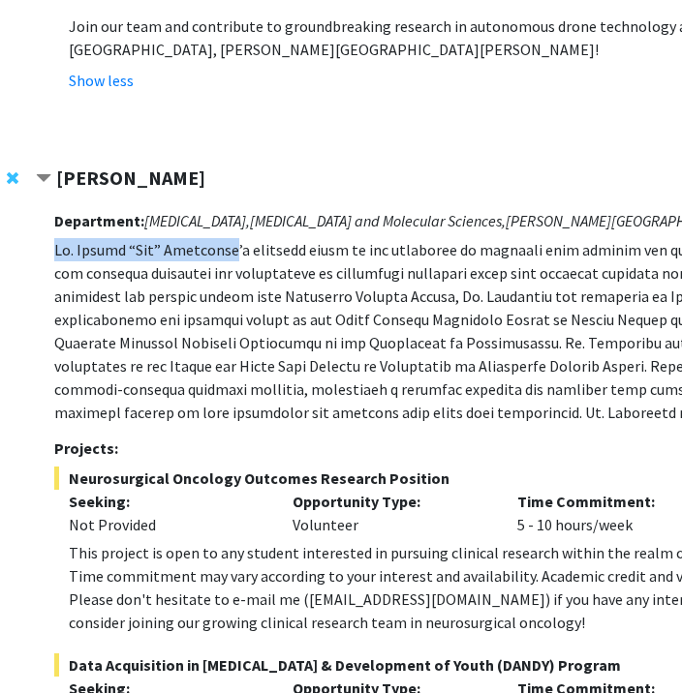
scroll to position [4923, 108]
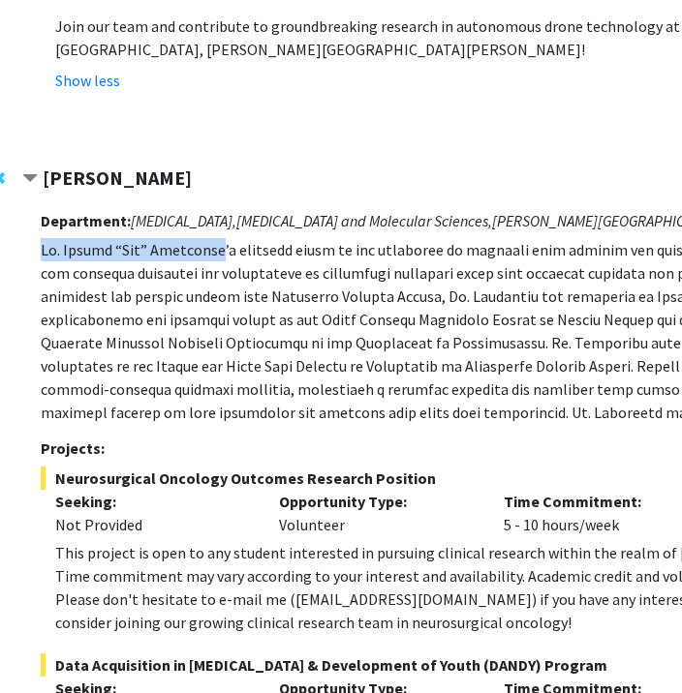
drag, startPoint x: 433, startPoint y: 290, endPoint x: 54, endPoint y: 293, distance: 378.7
click at [54, 467] on span "Neurosurgical Oncology Outcomes Research Position" at bounding box center [496, 478] width 911 height 23
copy span "Neurosurgical Oncology Outcomes Research Position"
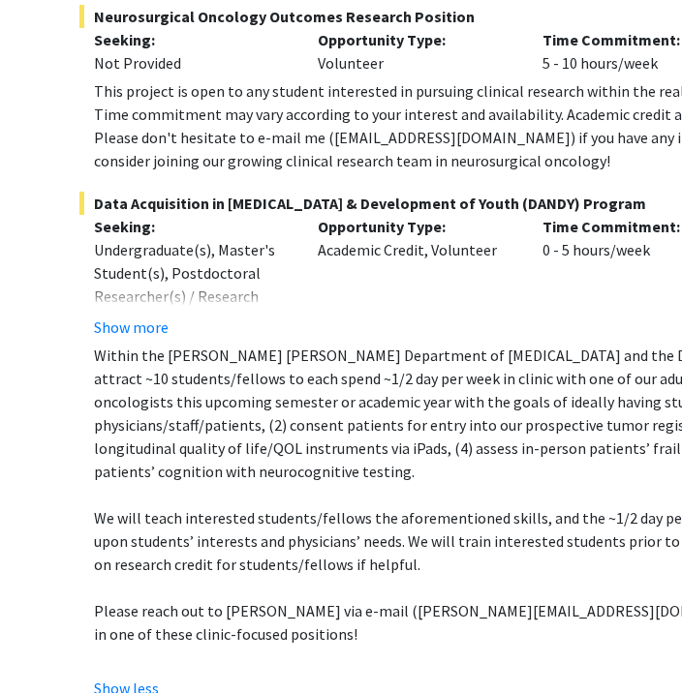
scroll to position [5484, 70]
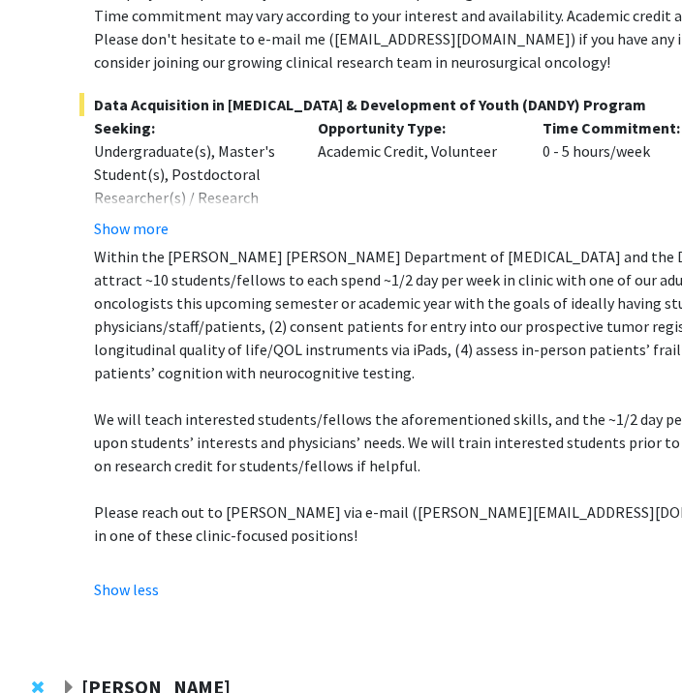
click at [116, 676] on div at bounding box center [526, 694] width 930 height 36
click at [70, 681] on span "Expand Karen Fleming Bookmark" at bounding box center [68, 688] width 15 height 15
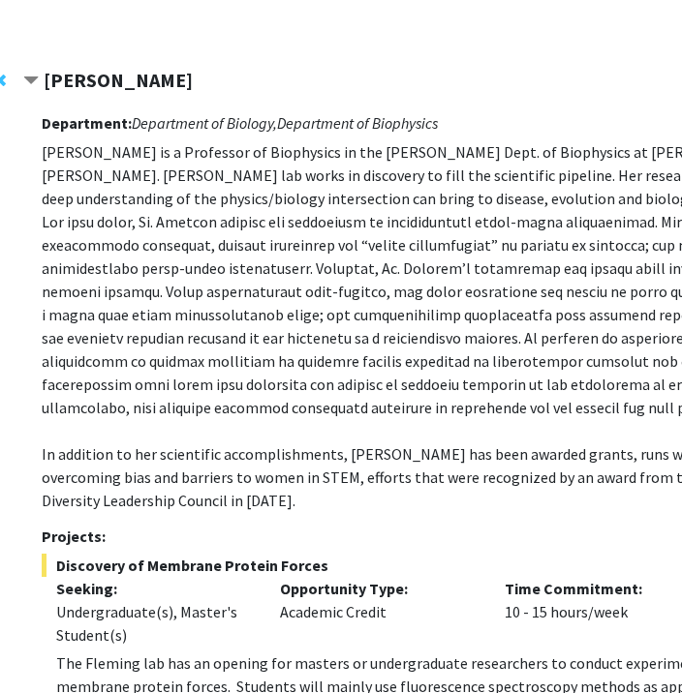
scroll to position [6108, 108]
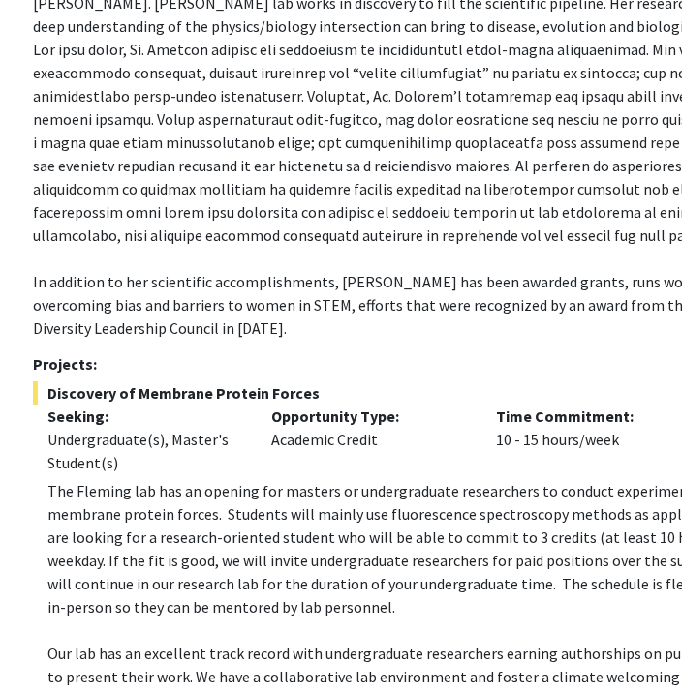
scroll to position [6400, 116]
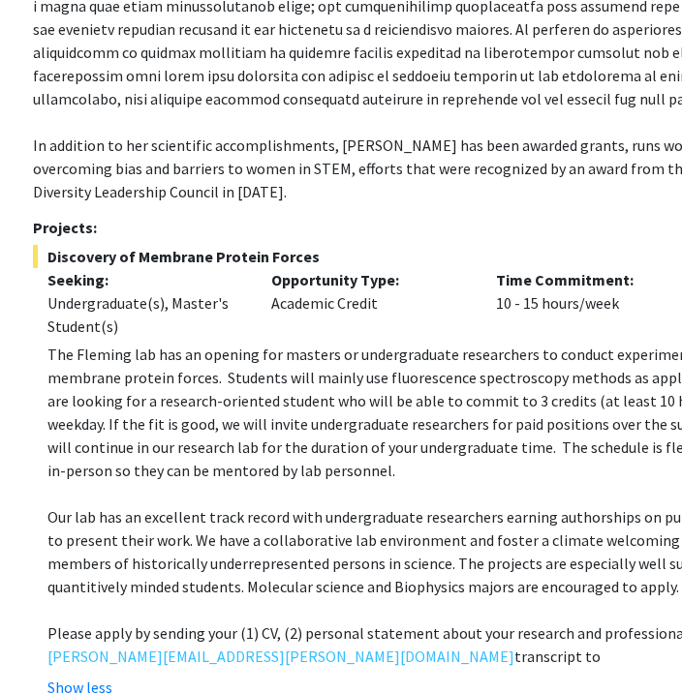
drag, startPoint x: 235, startPoint y: 498, endPoint x: 59, endPoint y: 516, distance: 177.2
drag, startPoint x: 59, startPoint y: 516, endPoint x: 25, endPoint y: 538, distance: 40.0
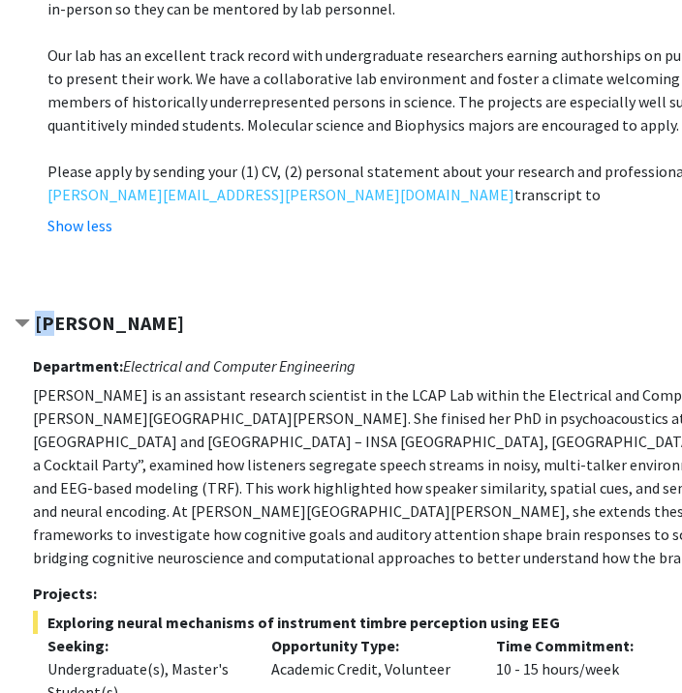
scroll to position [6922, 116]
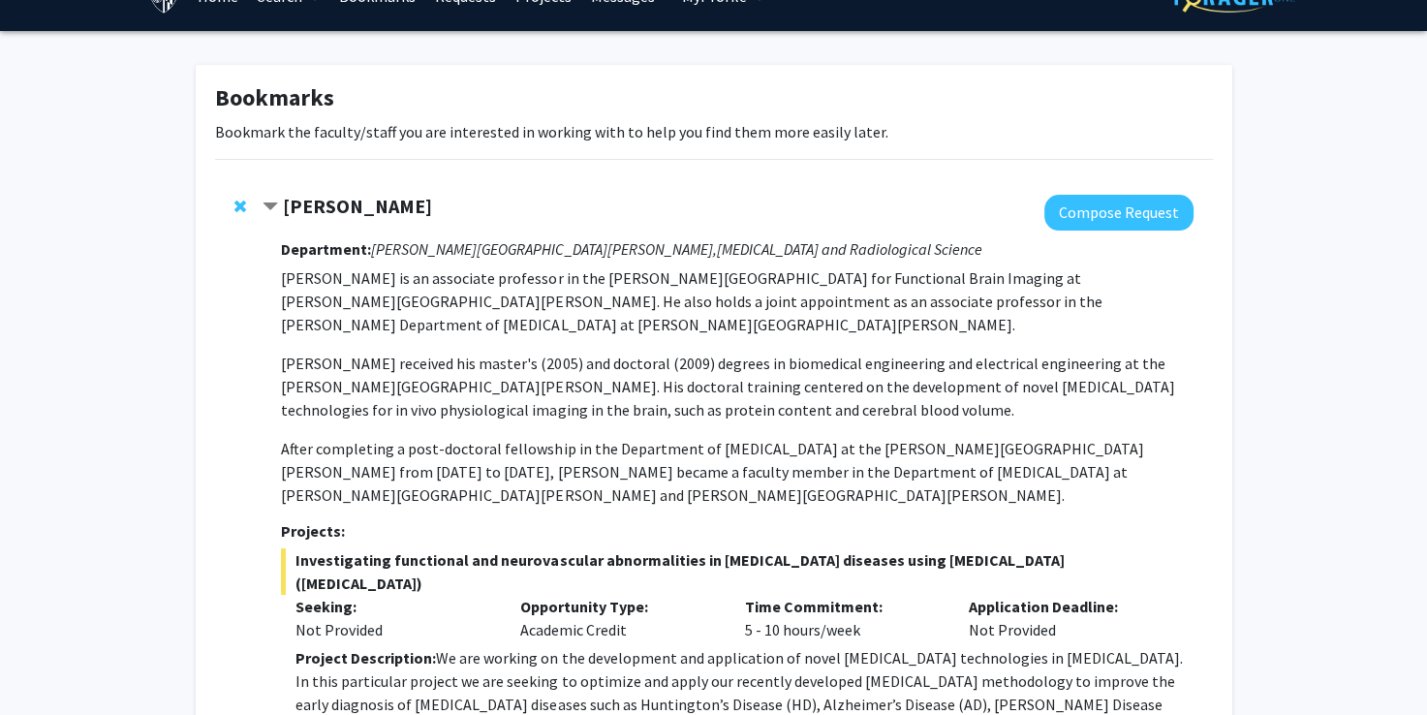
scroll to position [0, 0]
